Goal: Go to known website: Go to known website

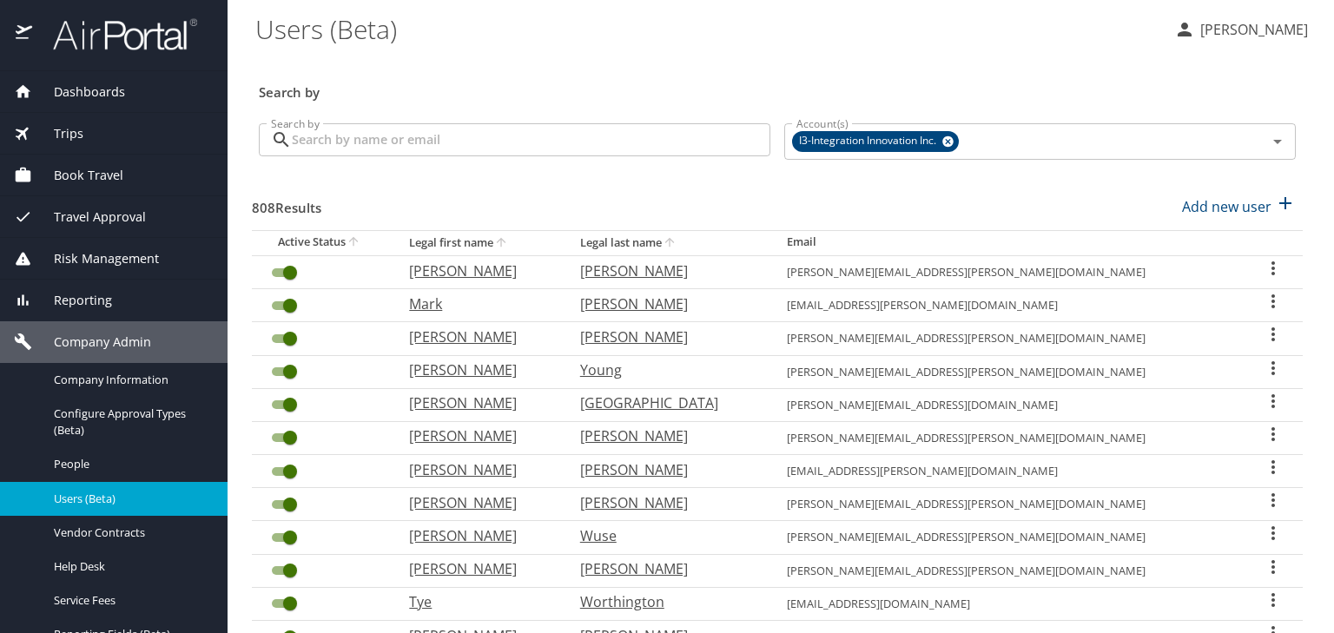
click at [102, 174] on span "Book Travel" at bounding box center [77, 175] width 91 height 19
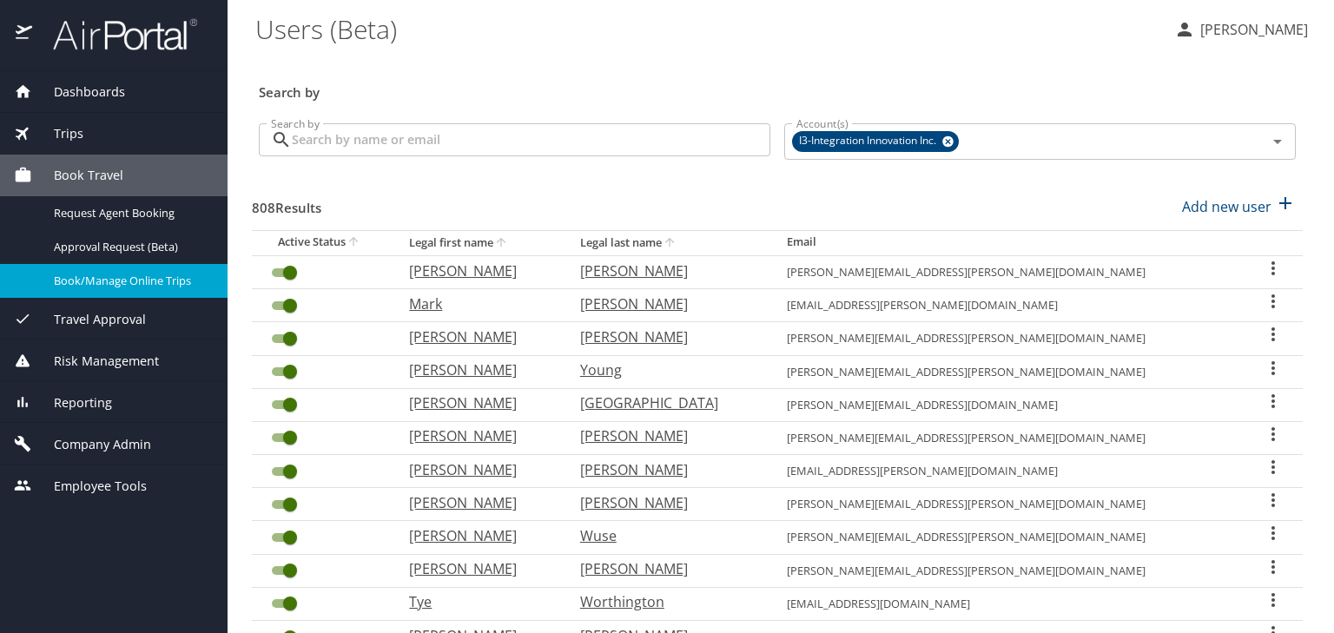
click at [108, 277] on span "Book/Manage Online Trips" at bounding box center [130, 281] width 153 height 17
